Goal: Task Accomplishment & Management: Use online tool/utility

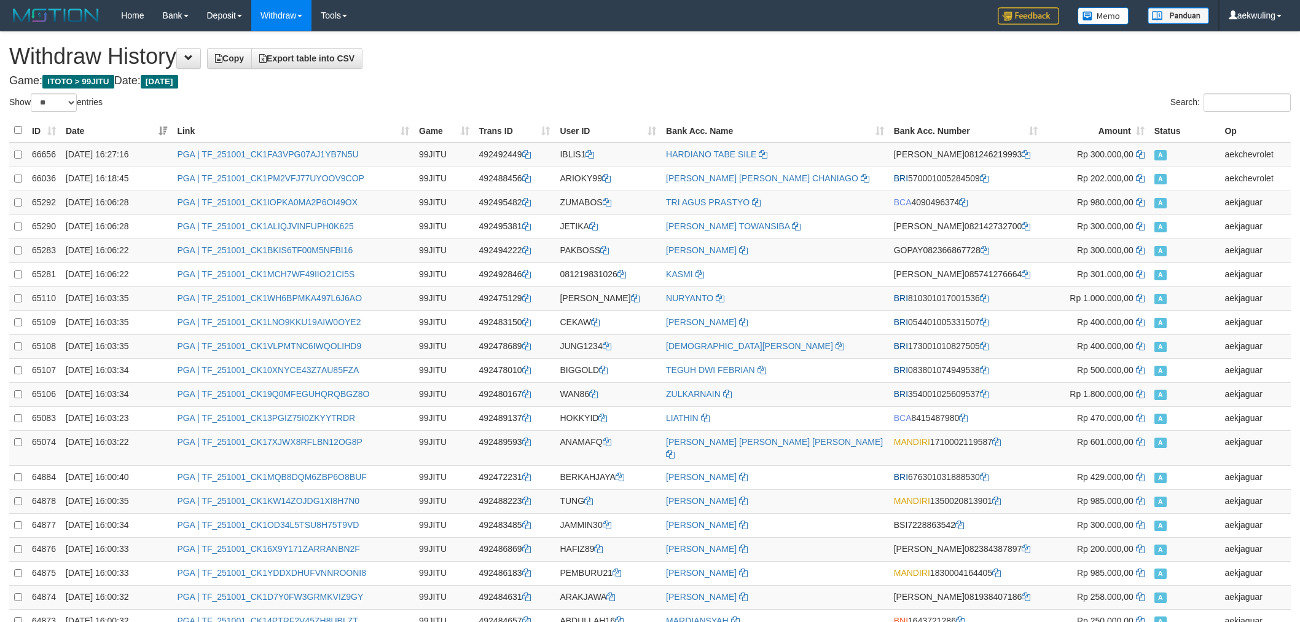
select select "**"
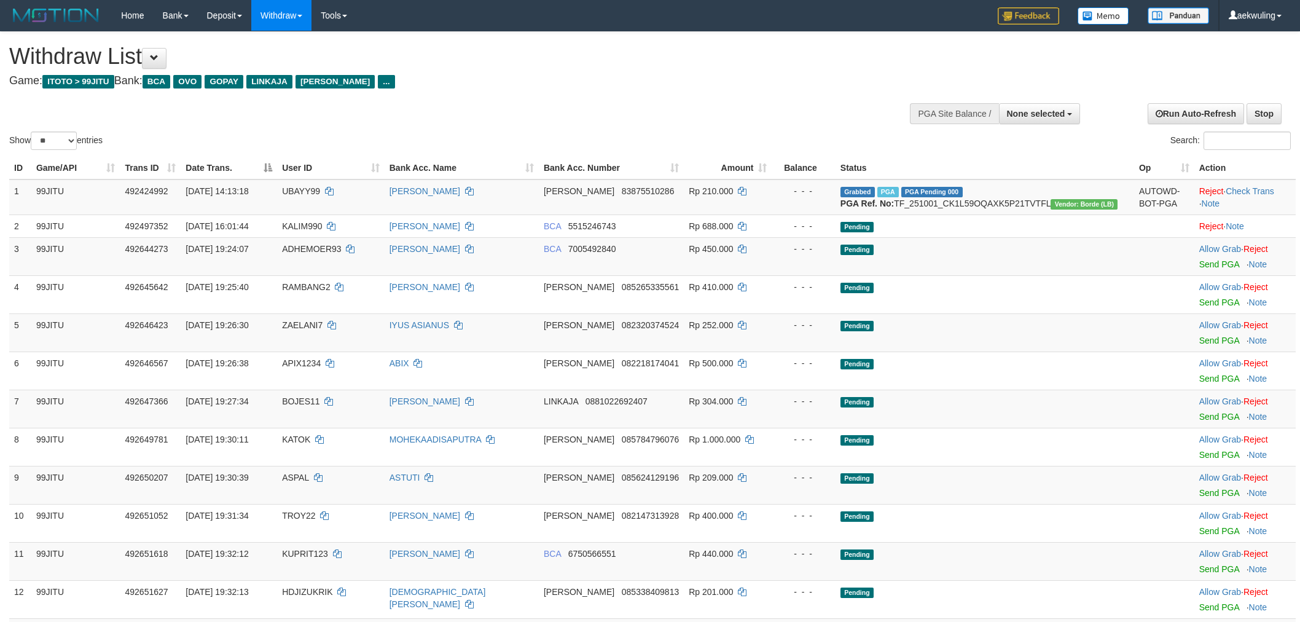
select select
select select "**"
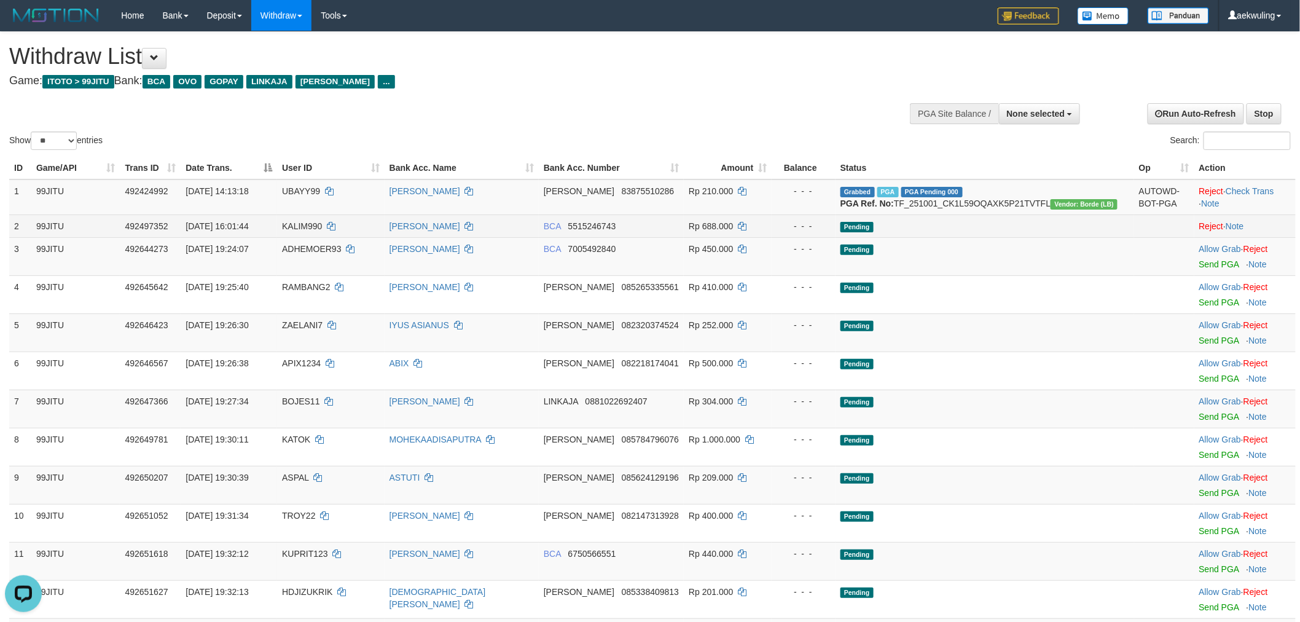
click at [345, 237] on td "KALIM990" at bounding box center [331, 225] width 108 height 23
drag, startPoint x: 345, startPoint y: 243, endPoint x: 338, endPoint y: 243, distance: 7.4
click at [338, 237] on td "KALIM990" at bounding box center [331, 225] width 108 height 23
copy span "KALIM990"
click at [341, 254] on span "ADHEMOER93" at bounding box center [311, 249] width 59 height 10
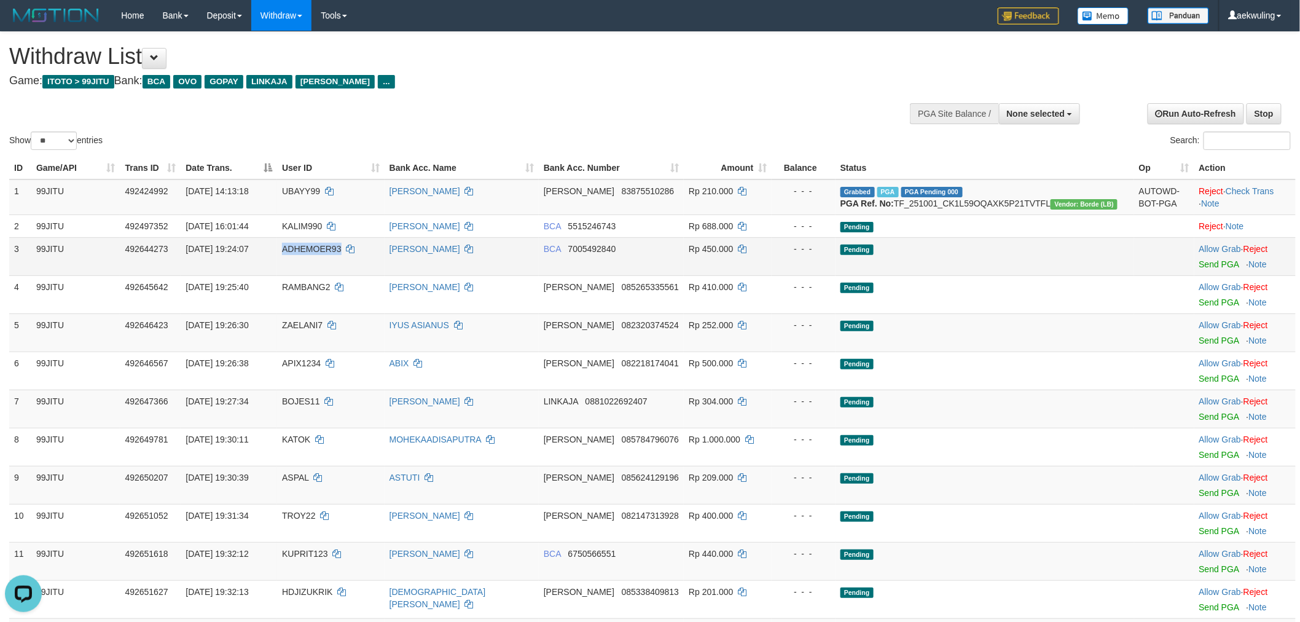
drag, startPoint x: 357, startPoint y: 270, endPoint x: 342, endPoint y: 268, distance: 15.5
click at [341, 254] on span "ADHEMOER93" at bounding box center [311, 249] width 59 height 10
copy span "ADHEMOER93"
drag, startPoint x: 1196, startPoint y: 290, endPoint x: 701, endPoint y: 163, distance: 510.7
click at [1199, 269] on link "Send PGA" at bounding box center [1219, 264] width 40 height 10
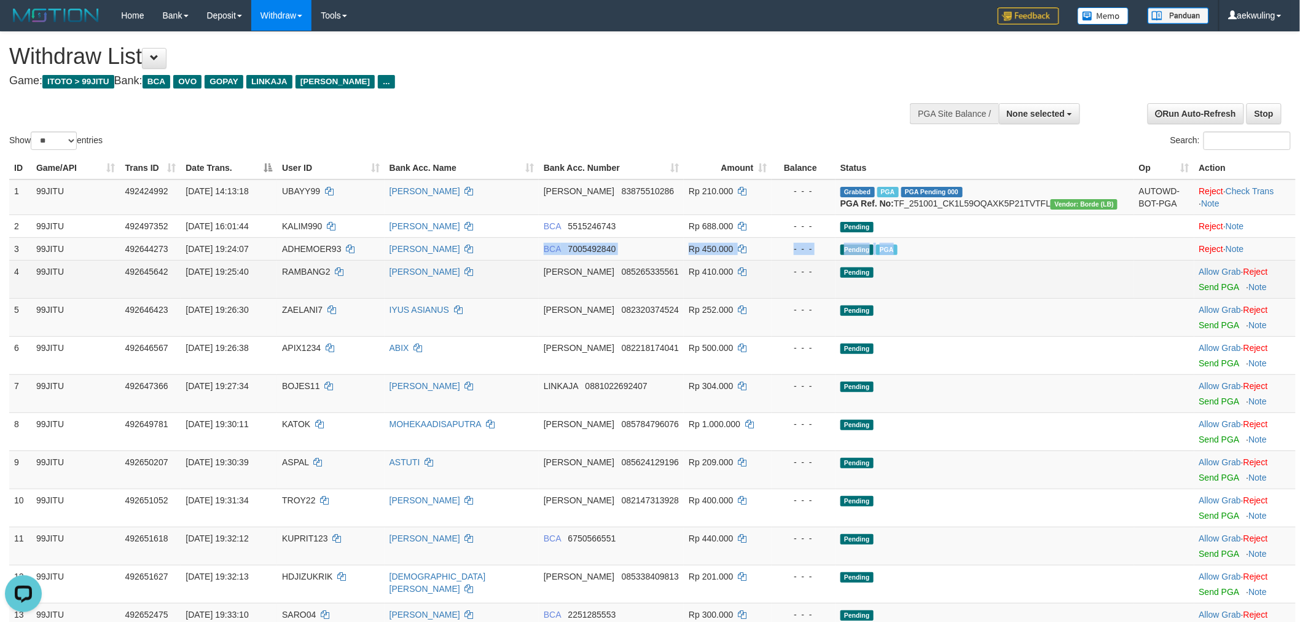
drag, startPoint x: 1017, startPoint y: 273, endPoint x: 463, endPoint y: 286, distance: 554.9
click at [482, 285] on tbody "1 99JITU 492424992 01/10/2025 14:13:18 UBAYY99 ROANNA DANA 83875510286 Rp 210.0…" at bounding box center [652, 471] width 1286 height 585
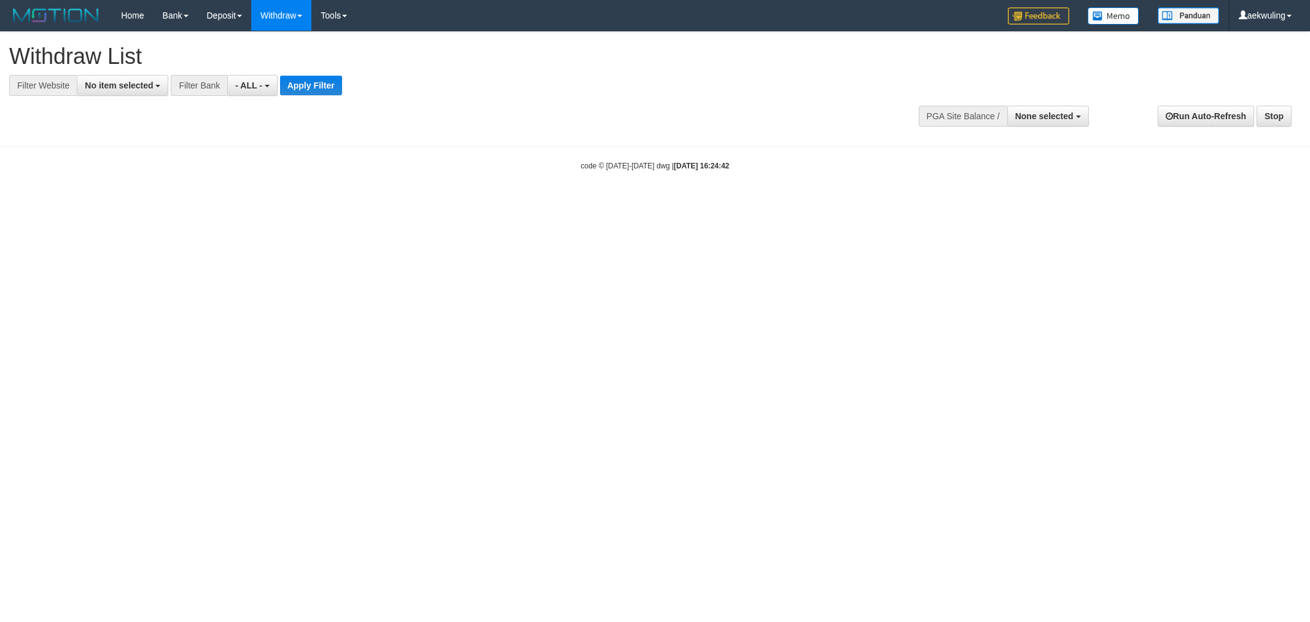
select select
drag, startPoint x: 136, startPoint y: 87, endPoint x: 119, endPoint y: 86, distance: 17.2
click at [136, 87] on span "No item selected" at bounding box center [119, 85] width 68 height 10
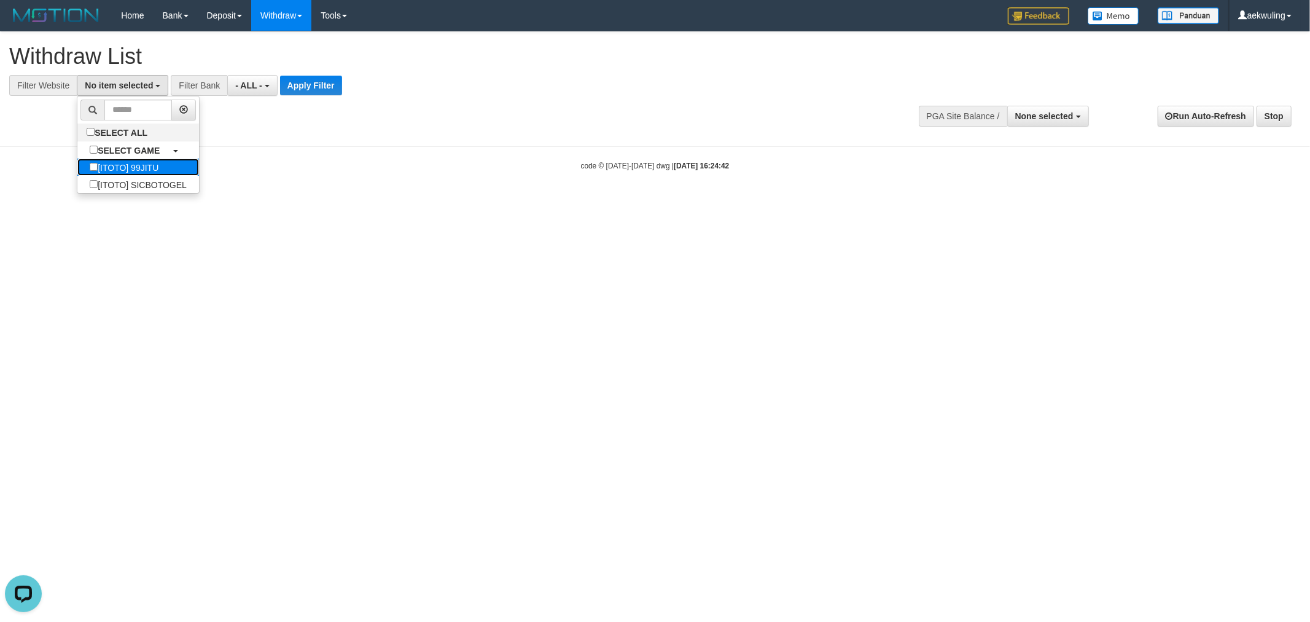
click at [150, 171] on label "[ITOTO] 99JITU" at bounding box center [123, 167] width 93 height 17
select select "***"
drag, startPoint x: 322, startPoint y: 190, endPoint x: 218, endPoint y: 92, distance: 143.0
click at [319, 185] on body "Toggle navigation Home Bank Account List Load By Website Group [ITOTO] 99JITU G…" at bounding box center [655, 101] width 1310 height 202
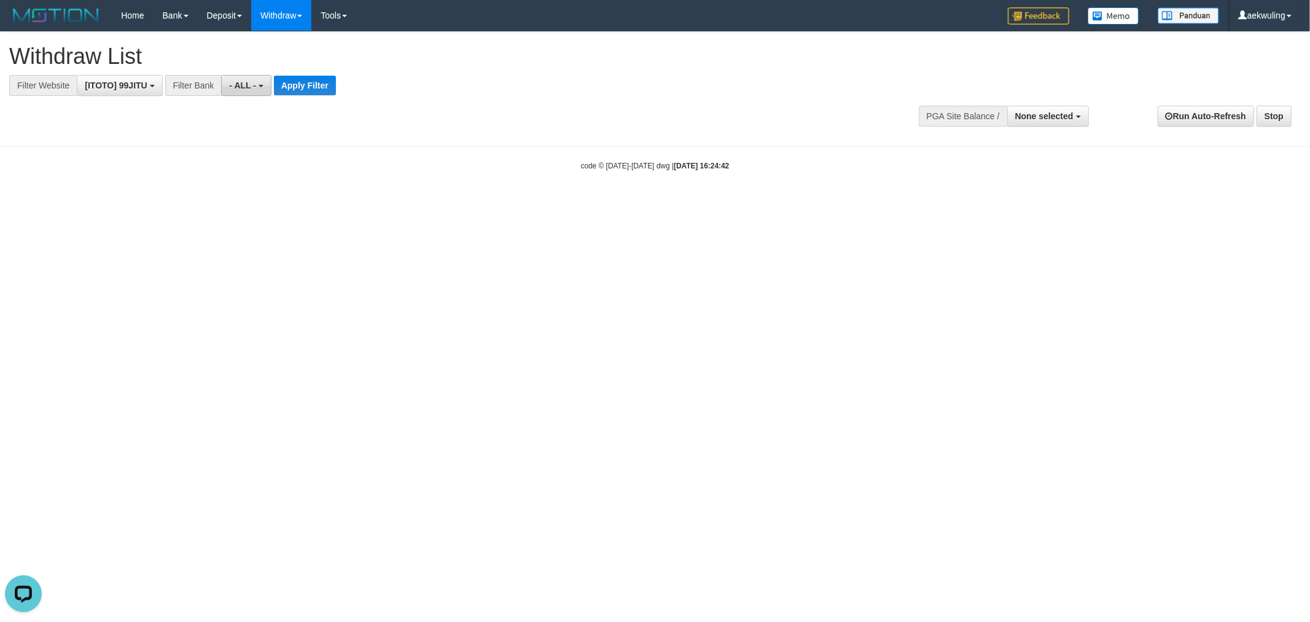
click at [262, 80] on button "- ALL -" at bounding box center [246, 85] width 50 height 21
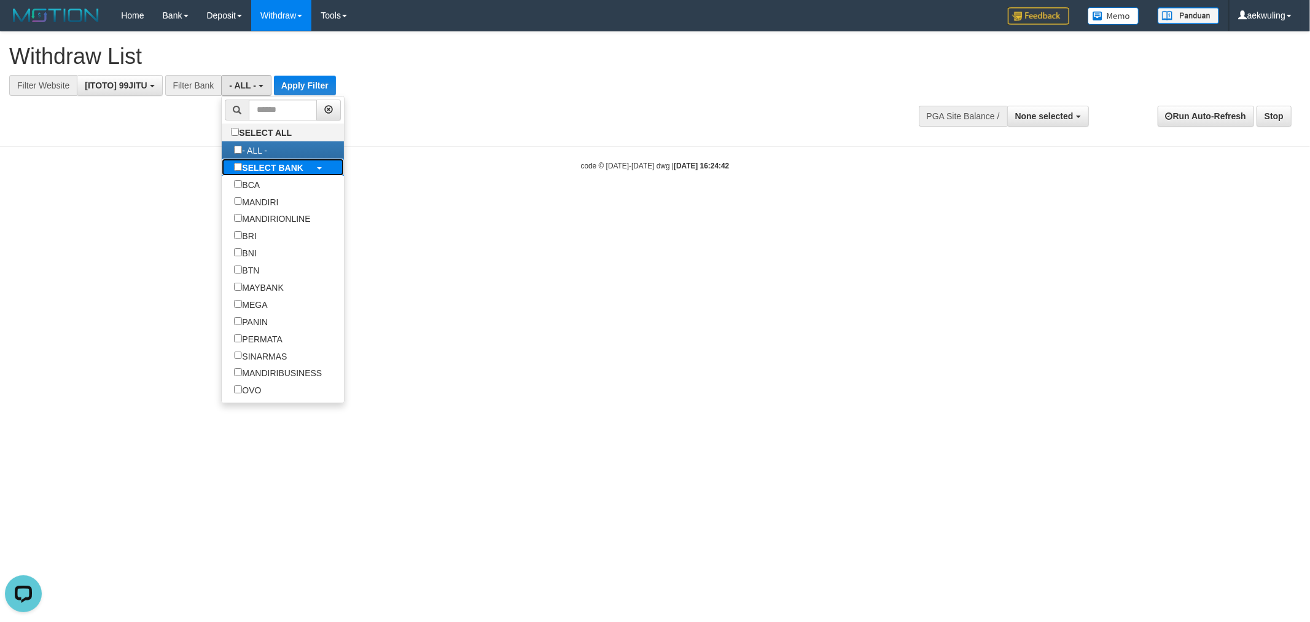
click at [286, 161] on label "SELECT BANK" at bounding box center [268, 167] width 93 height 17
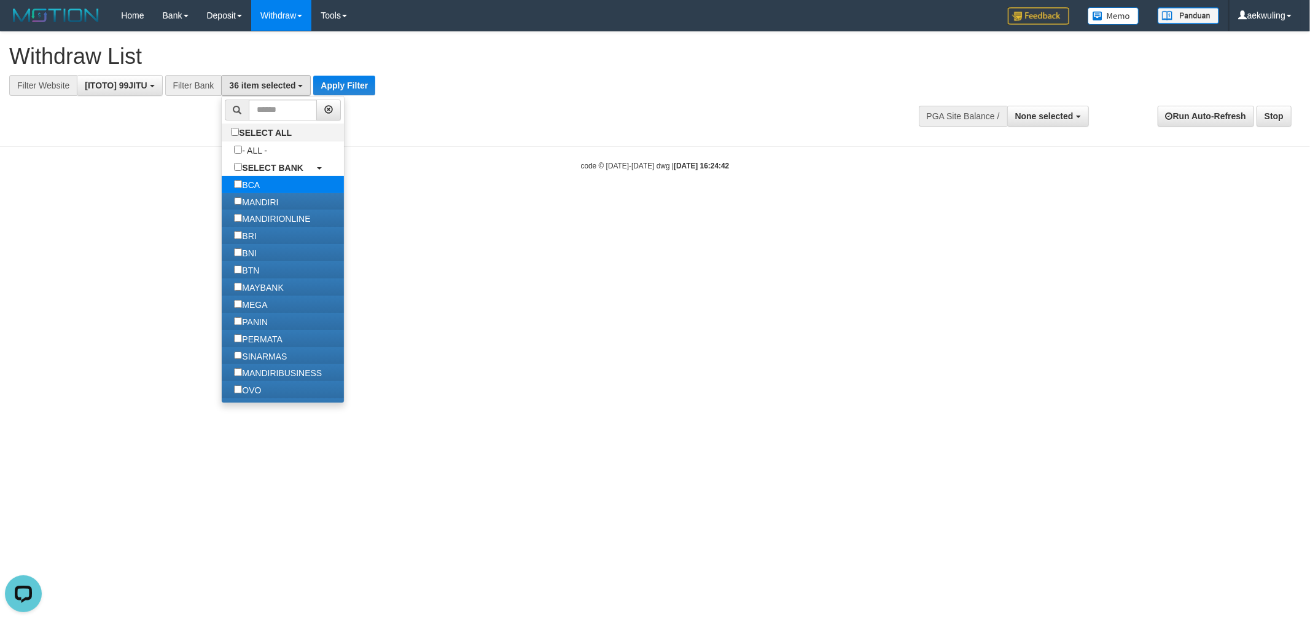
click at [244, 179] on label "BCA" at bounding box center [247, 184] width 50 height 17
select select "*******"
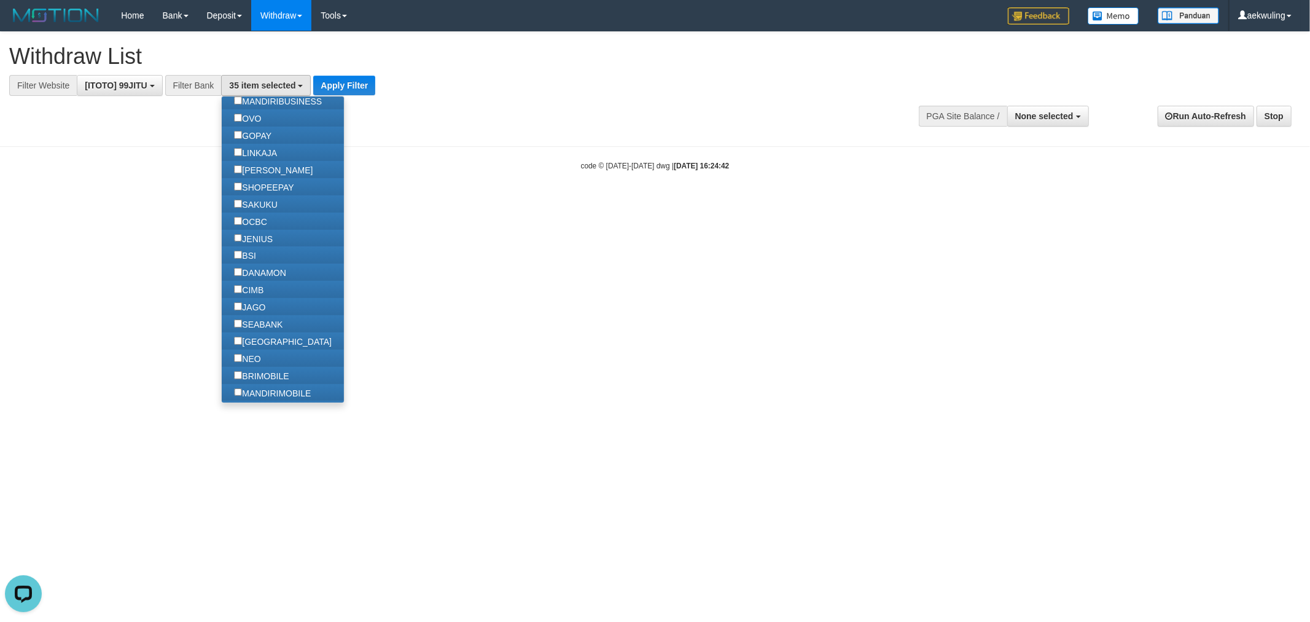
scroll to position [273, 0]
click at [265, 125] on label "OVO" at bounding box center [248, 116] width 52 height 17
click at [263, 143] on label "GOPAY" at bounding box center [253, 133] width 62 height 17
click at [263, 160] on label "LINKAJA" at bounding box center [256, 151] width 68 height 17
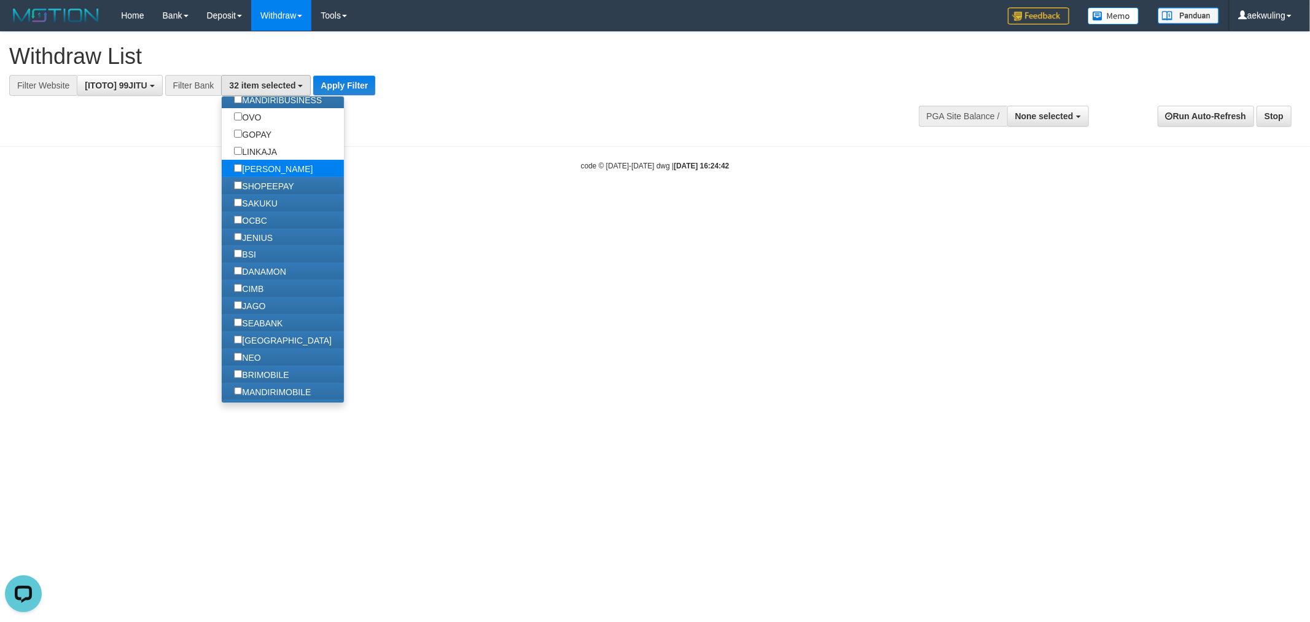
click at [260, 177] on label "[PERSON_NAME]" at bounding box center [273, 168] width 103 height 17
click at [265, 194] on label "SHOPEEPAY" at bounding box center [264, 185] width 84 height 17
drag, startPoint x: 417, startPoint y: 240, endPoint x: 410, endPoint y: 227, distance: 14.0
click at [418, 202] on html "Toggle navigation Home Bank Account List Load By Website Group [ITOTO] 99JITU G…" at bounding box center [655, 101] width 1310 height 202
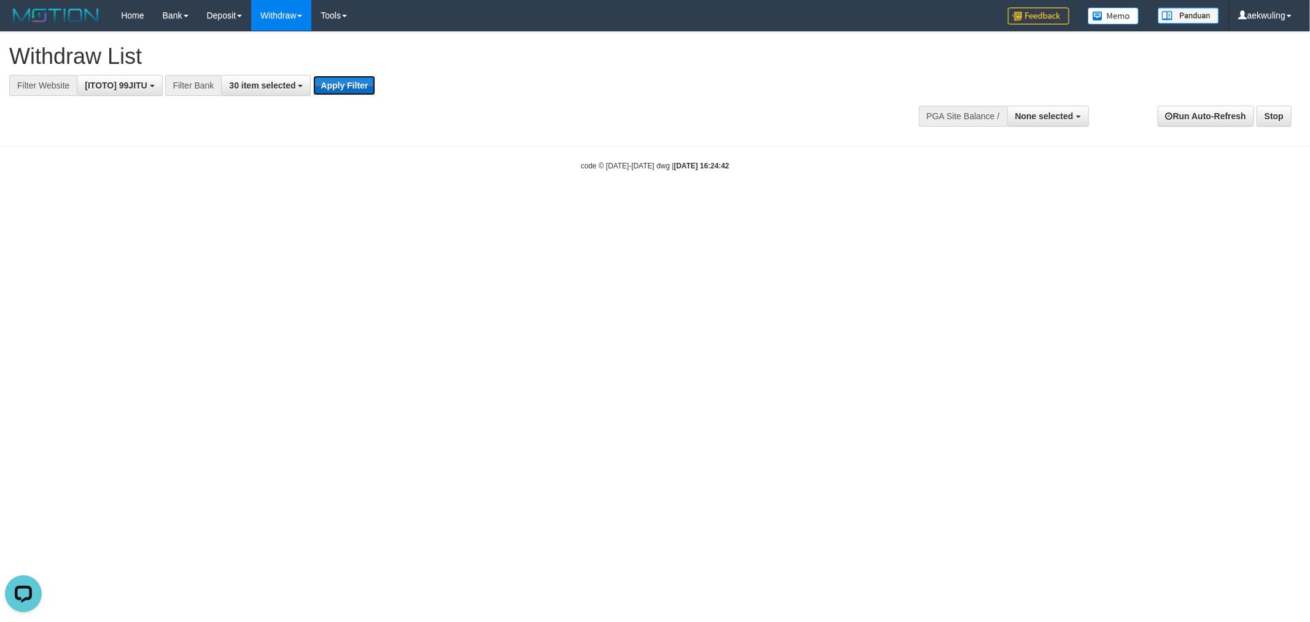
click at [356, 88] on button "Apply Filter" at bounding box center [344, 86] width 62 height 20
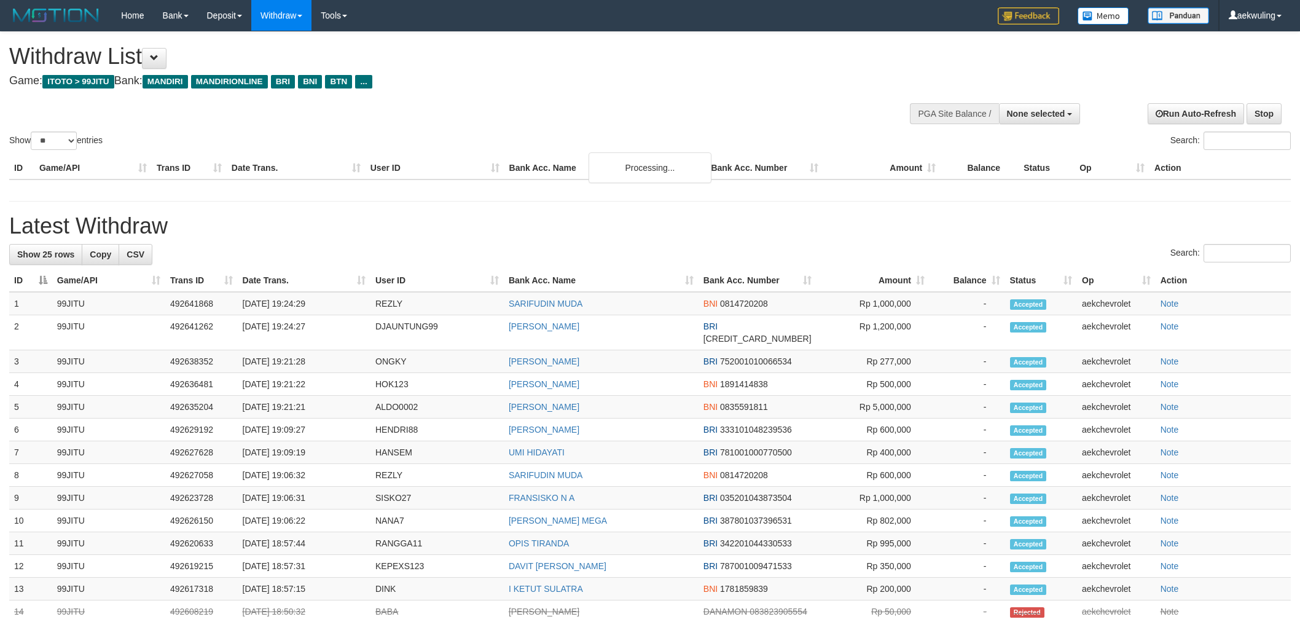
select select
select select "**"
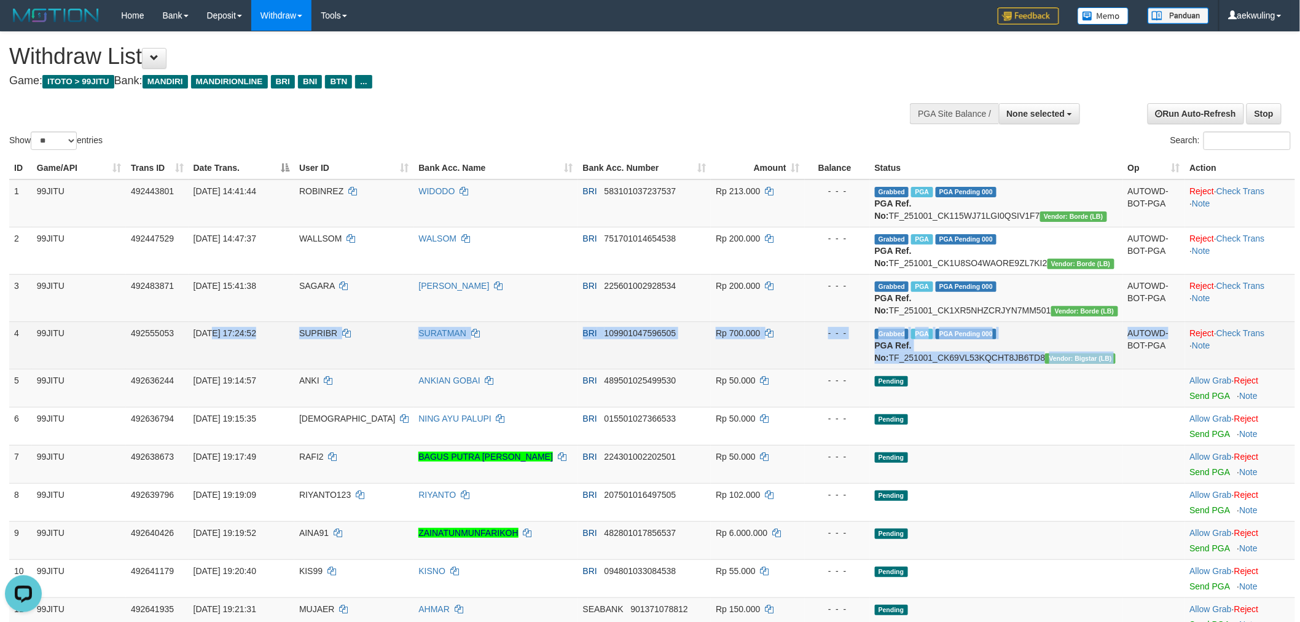
drag, startPoint x: 221, startPoint y: 376, endPoint x: 1115, endPoint y: 376, distance: 893.9
click at [1115, 369] on tr "4 99JITU 492555053 01/10/2025 17:24:52 SUPRIBR SURATMAN BRI 109901047596505 Rp …" at bounding box center [652, 344] width 1286 height 47
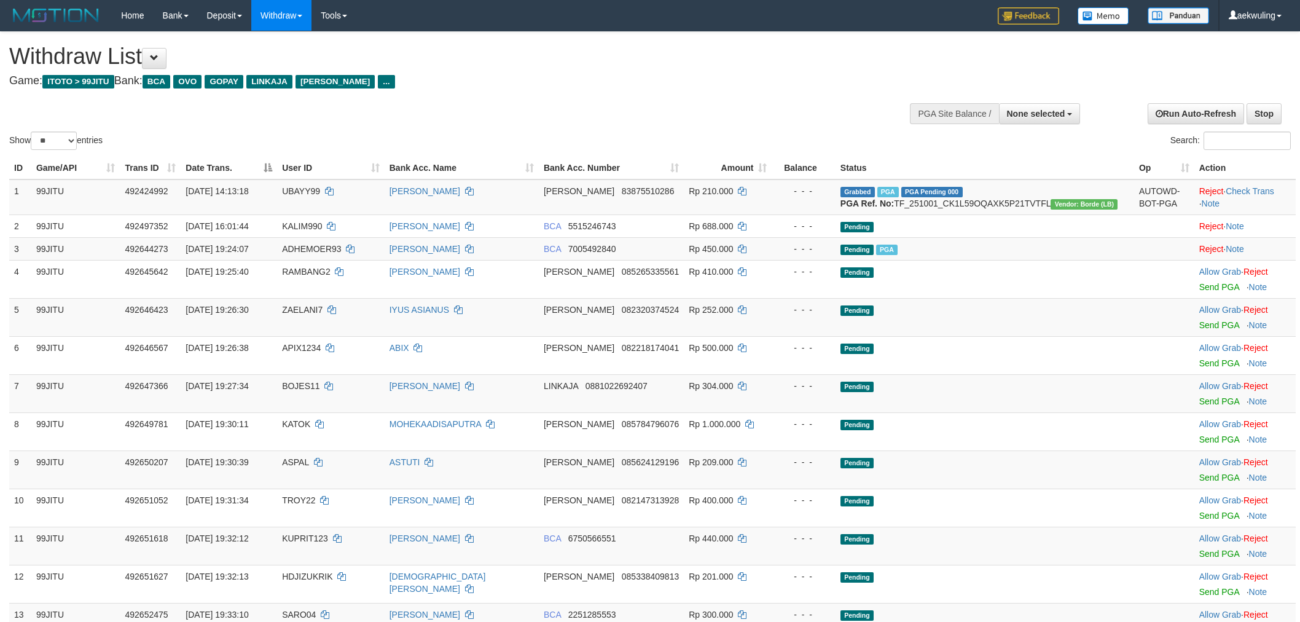
select select
select select "**"
click at [567, 122] on div "Show ** ** ** *** entries Search:" at bounding box center [650, 92] width 1300 height 120
